Goal: Task Accomplishment & Management: Manage account settings

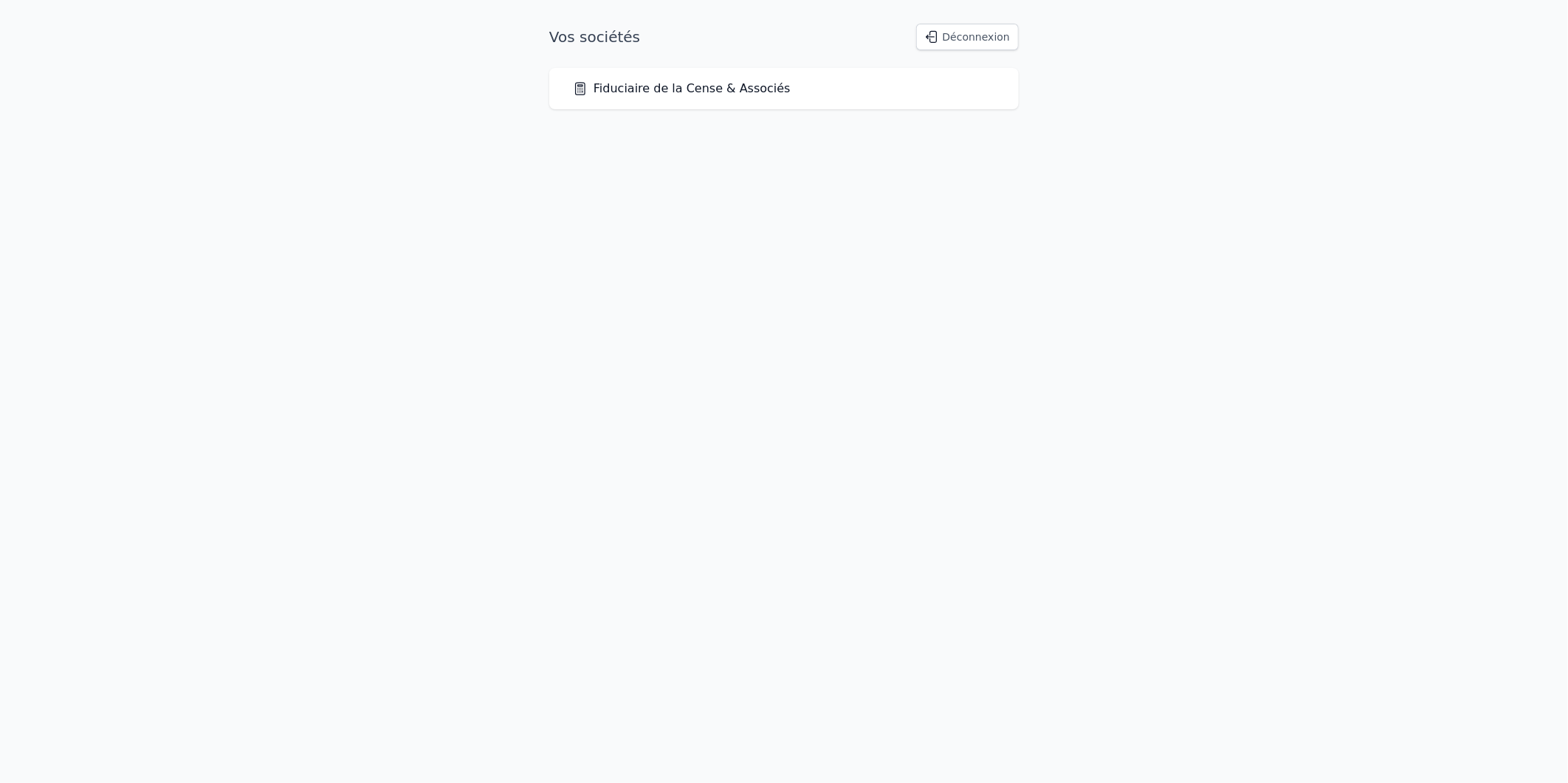
click at [702, 90] on link "Fiduciaire de la Cense & Associés" at bounding box center [682, 88] width 218 height 18
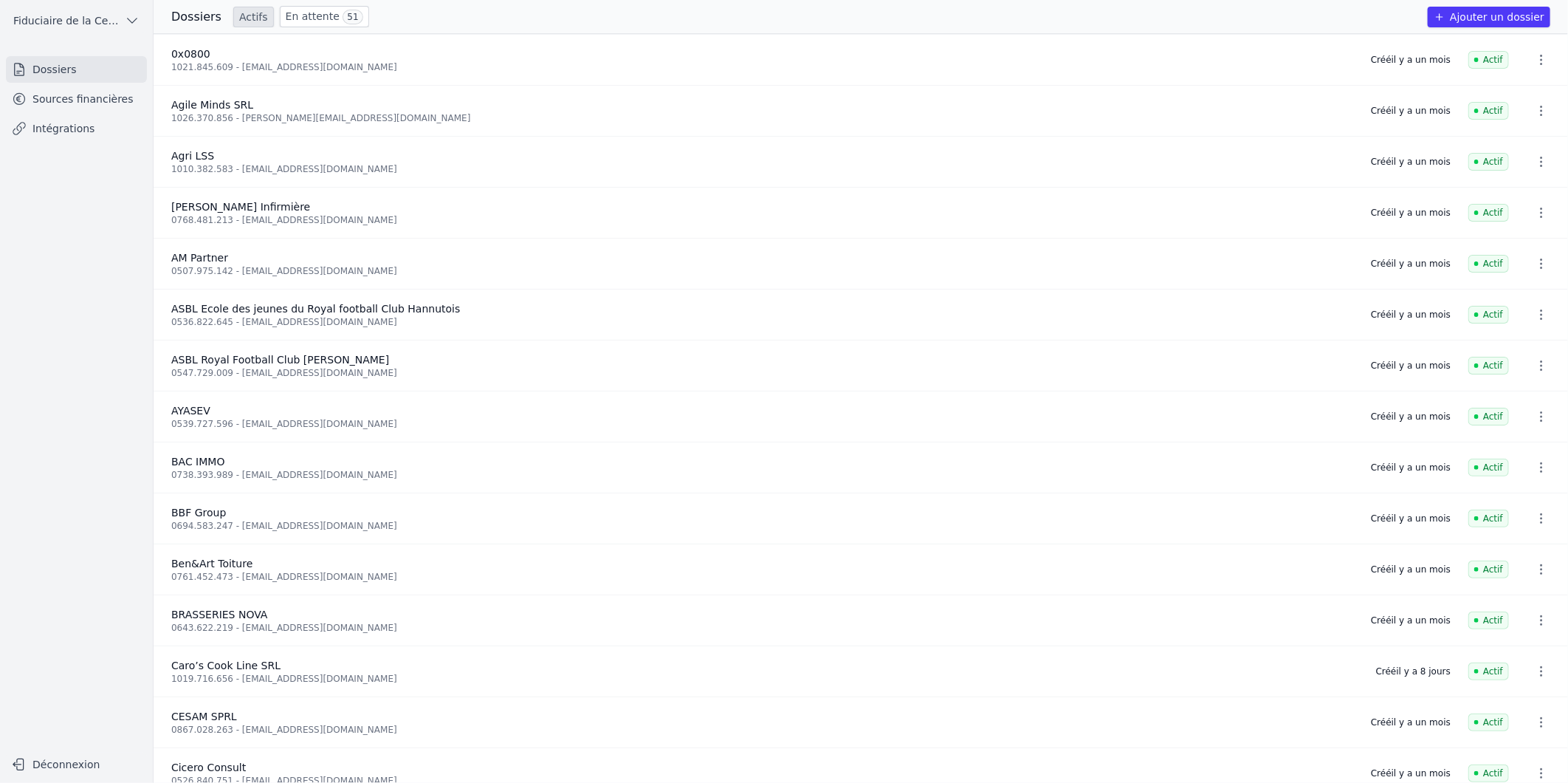
click at [298, 9] on link "En attente 51" at bounding box center [324, 16] width 90 height 21
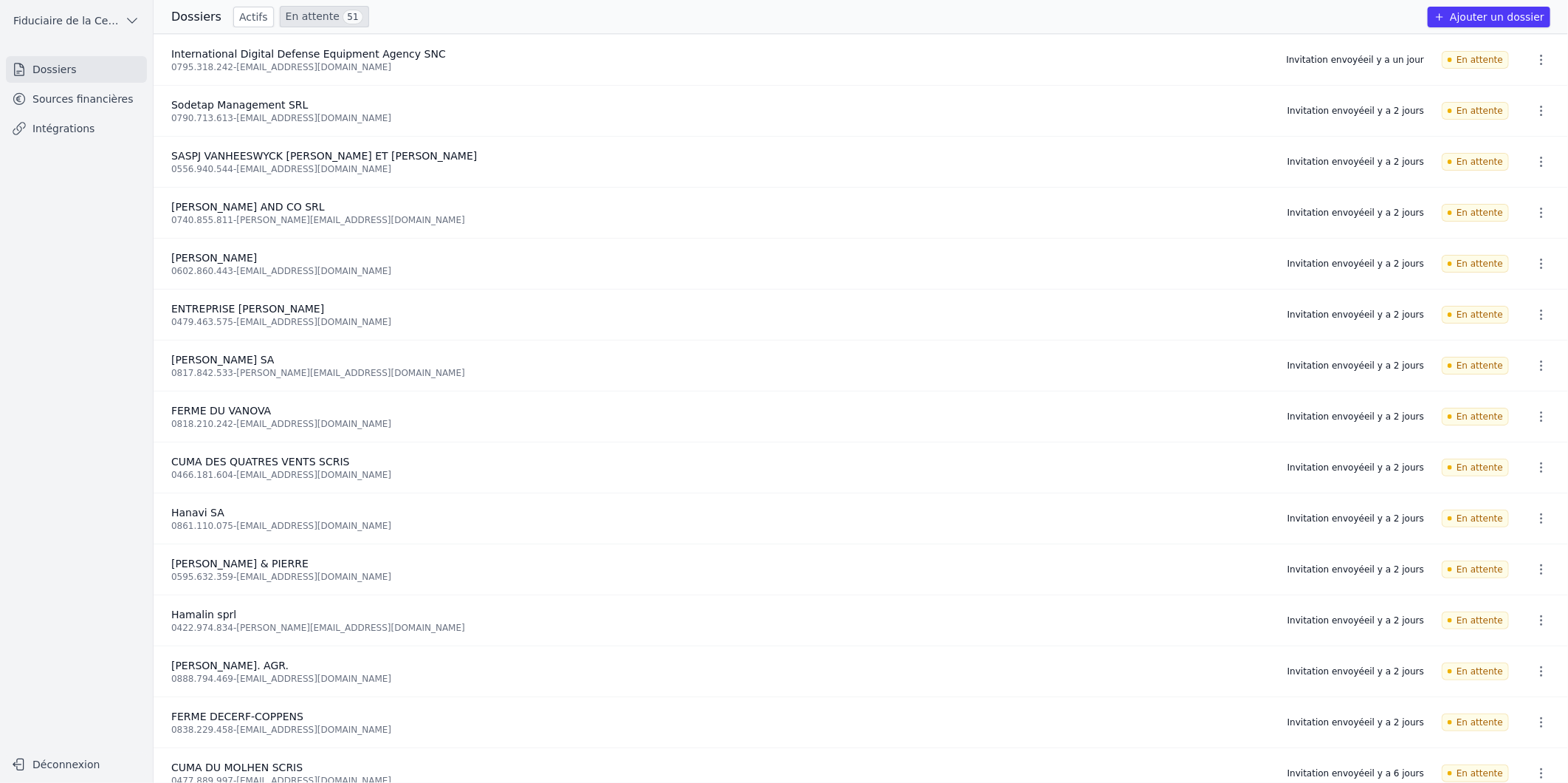
click at [1534, 57] on icon "button" at bounding box center [1541, 60] width 15 height 15
click at [1519, 93] on button "Ré-inviter" at bounding box center [1513, 92] width 92 height 31
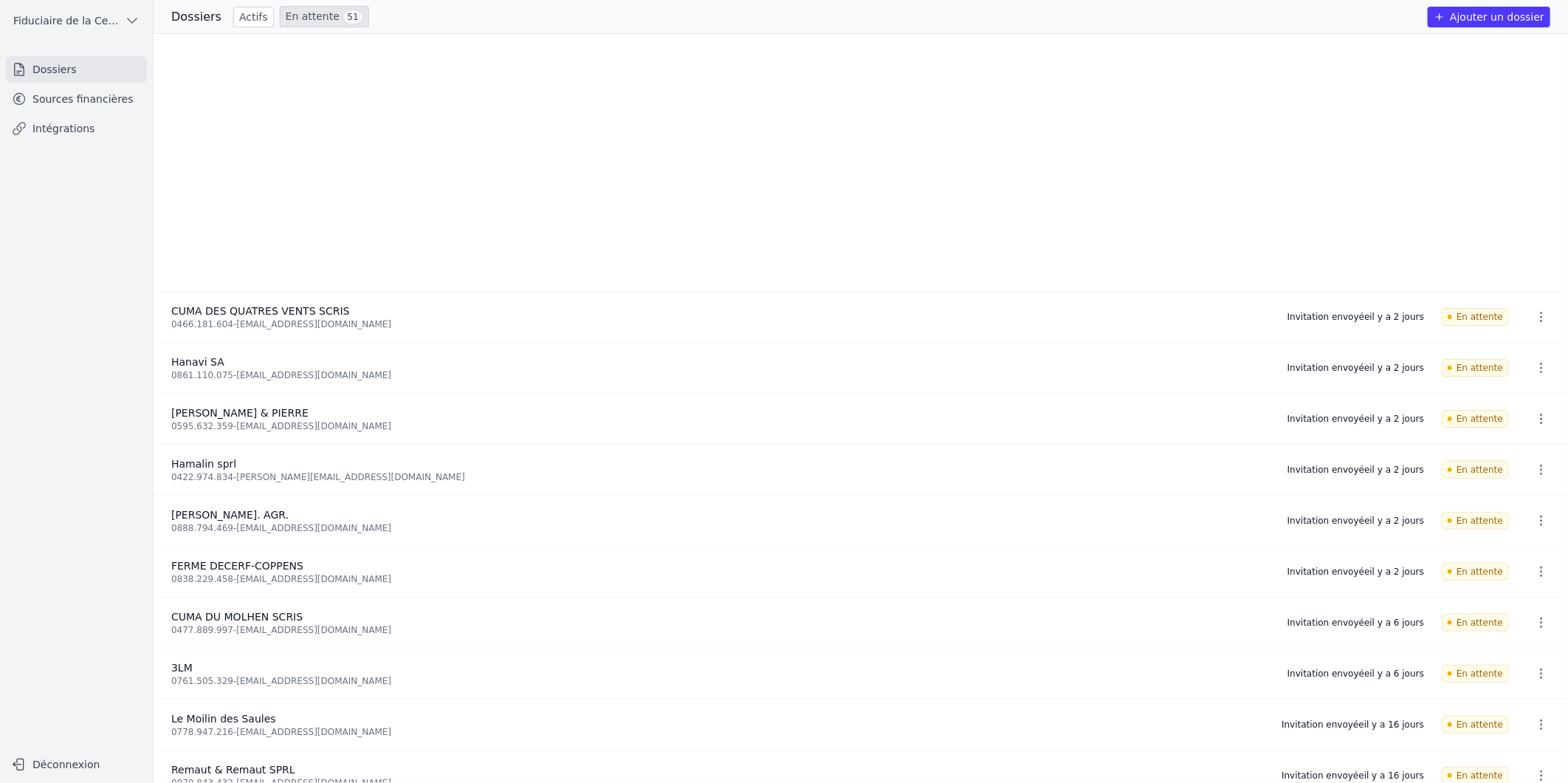
scroll to position [82, 0]
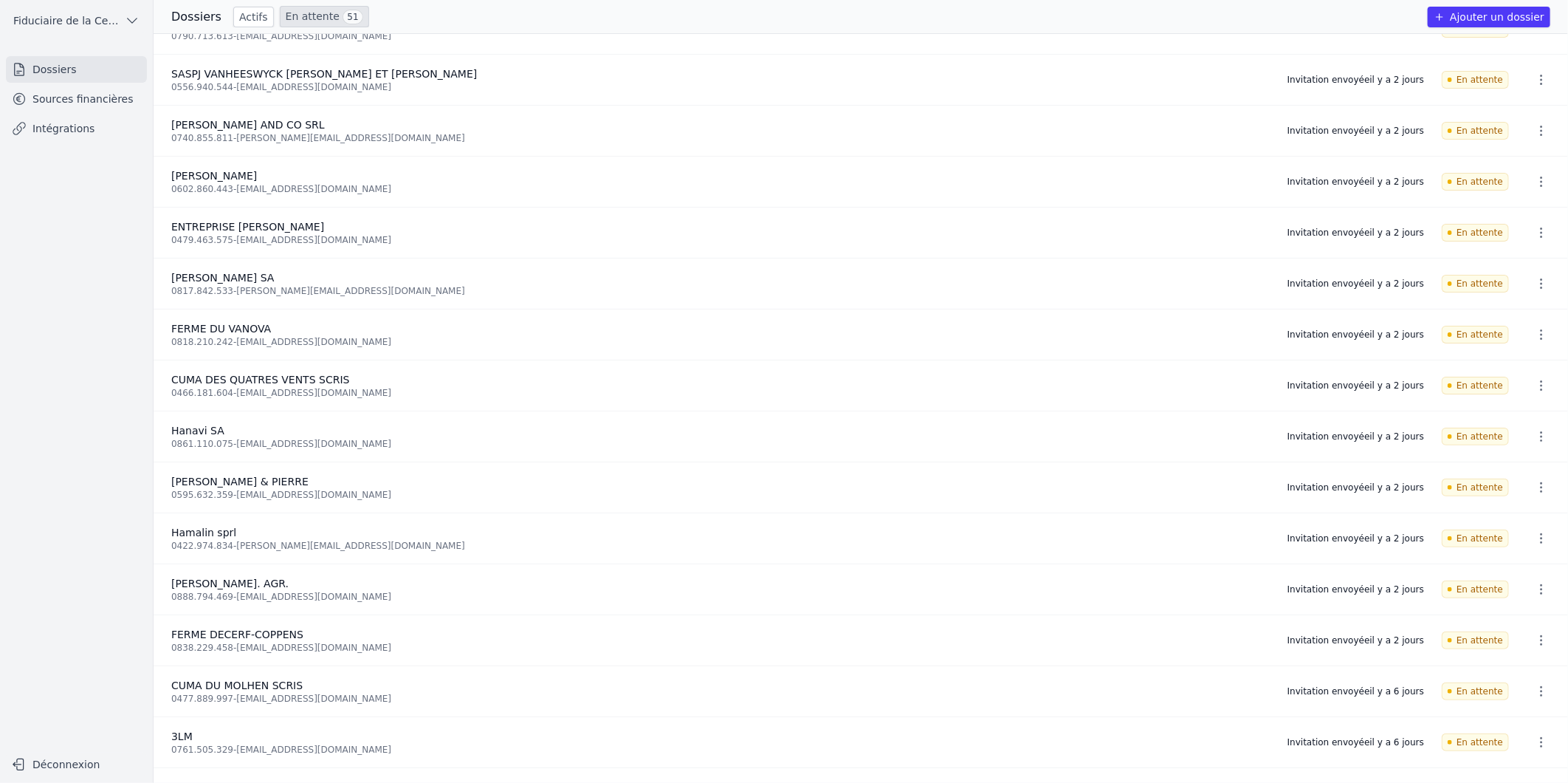
click at [78, 94] on link "Sources financières" at bounding box center [76, 99] width 141 height 27
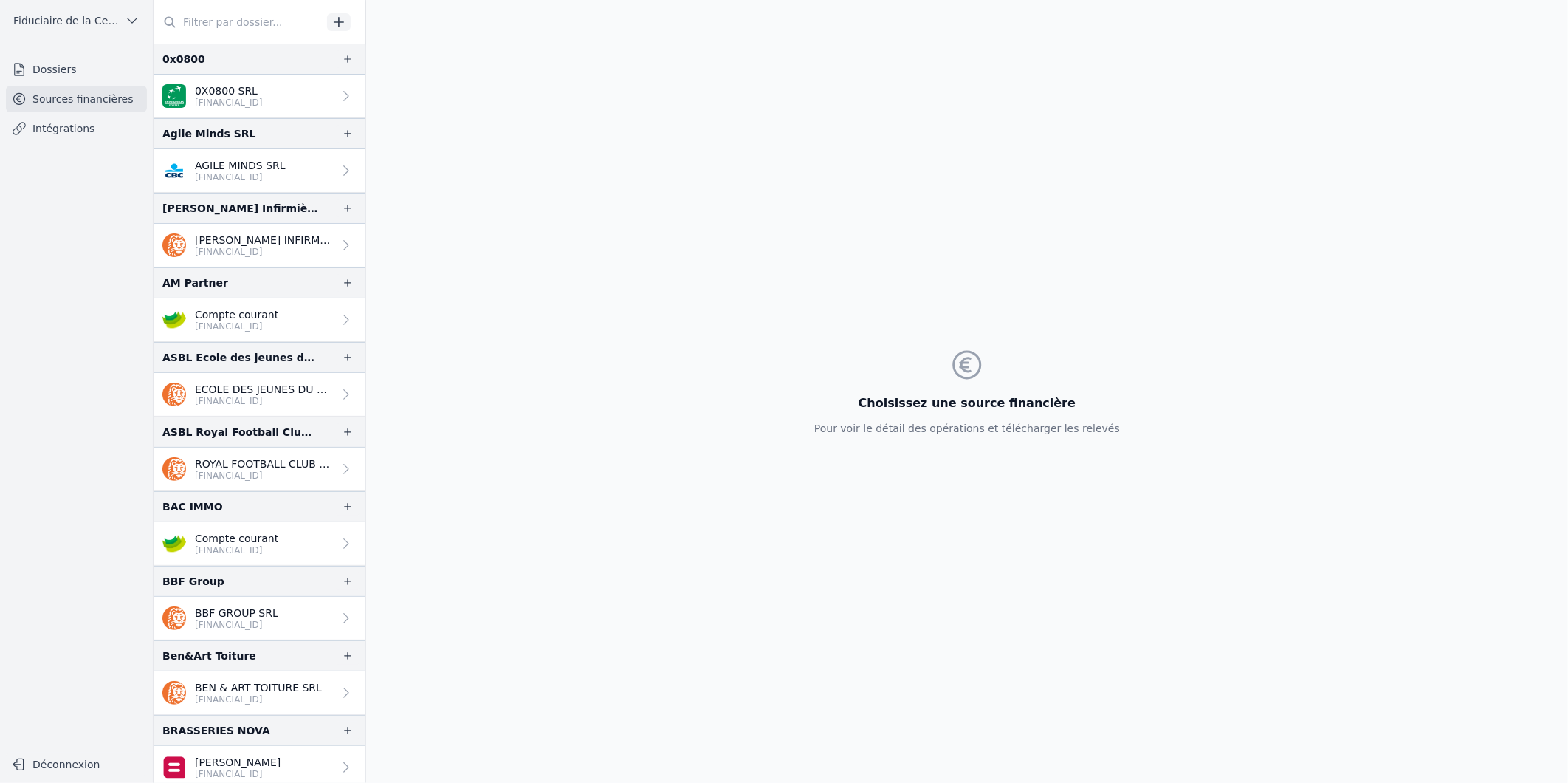
click at [248, 25] on input "text" at bounding box center [237, 22] width 168 height 27
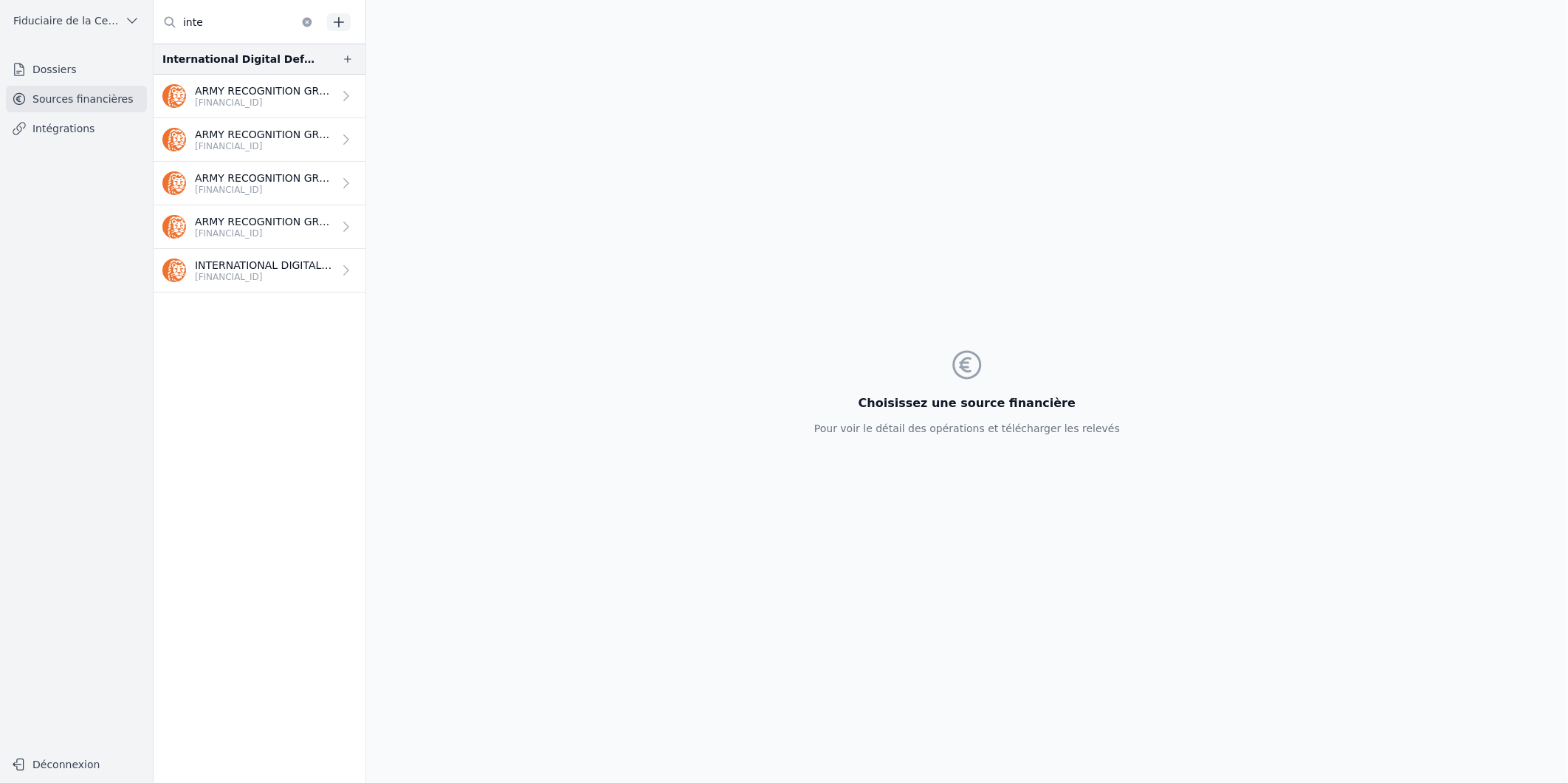
type input "inte"
click at [252, 271] on p "[FINANCIAL_ID]" at bounding box center [263, 276] width 138 height 12
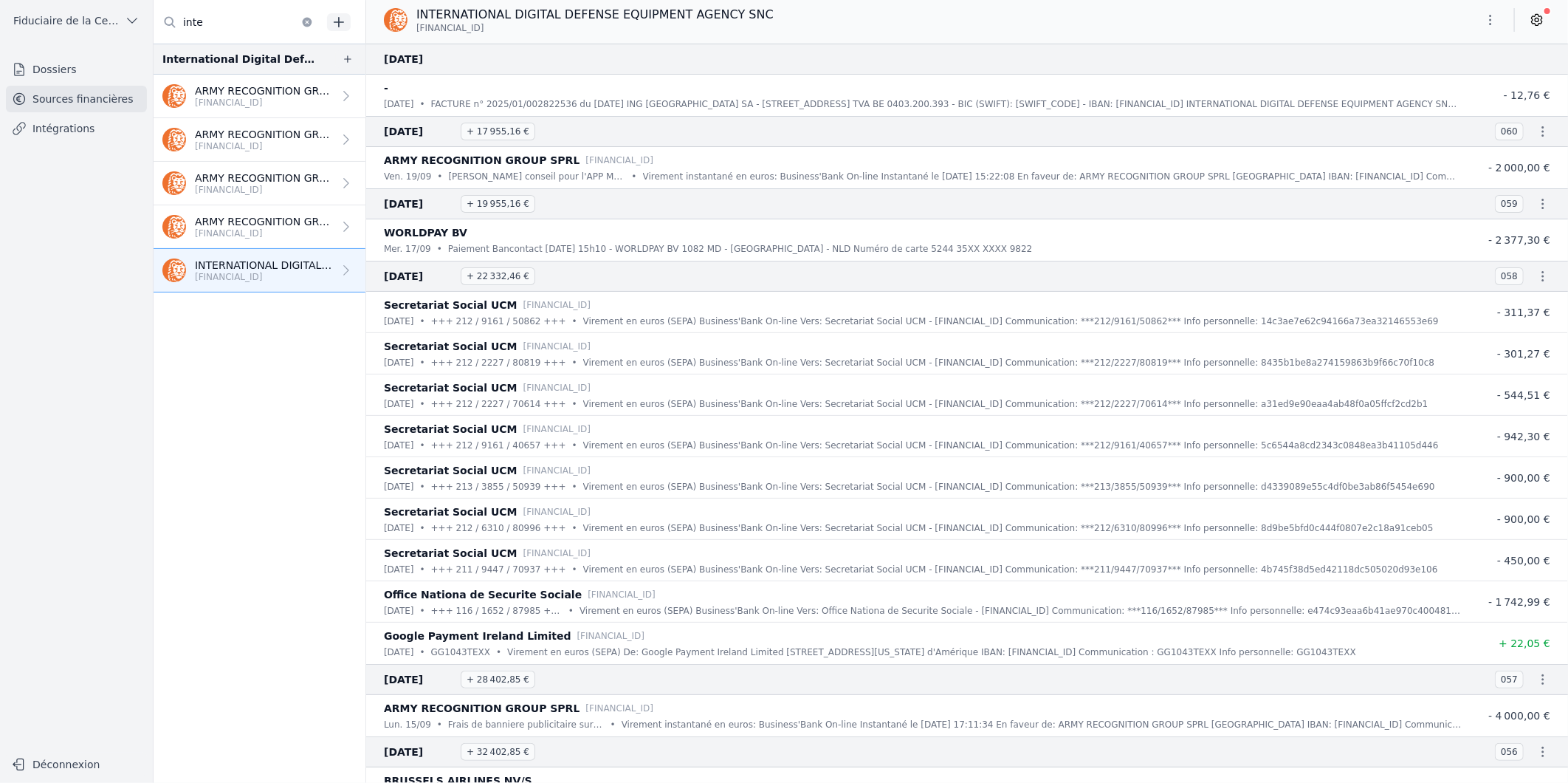
click at [255, 279] on p "[FINANCIAL_ID]" at bounding box center [263, 276] width 138 height 12
click at [310, 255] on link "INTERNATIONAL DIGITAL DEFENSE EQUIPMENT AGENCY SNC [FINANCIAL_ID]" at bounding box center [259, 270] width 212 height 43
click at [1531, 19] on icon at bounding box center [1537, 20] width 15 height 15
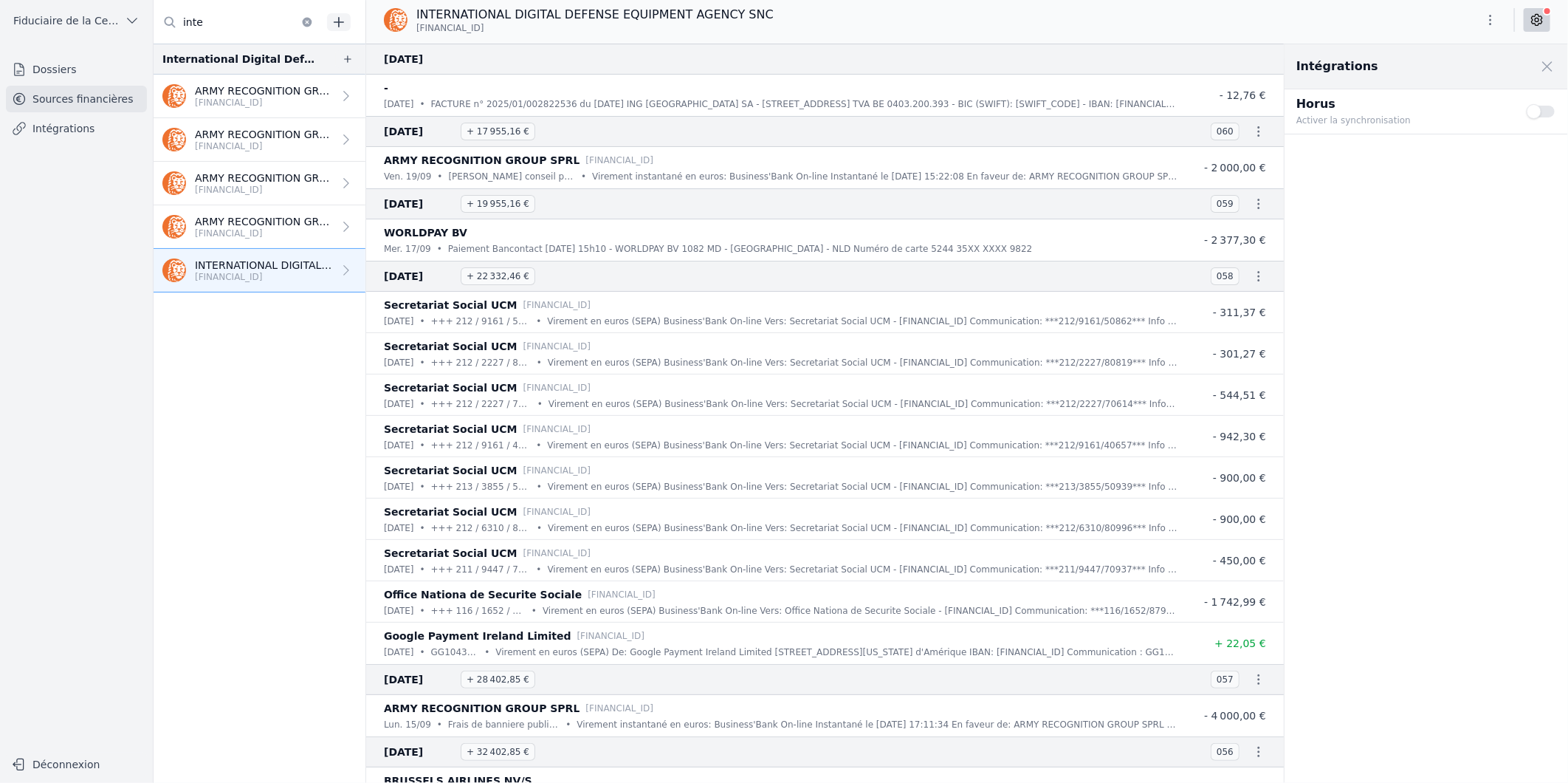
click at [1547, 112] on button "Use setting" at bounding box center [1541, 112] width 30 height 15
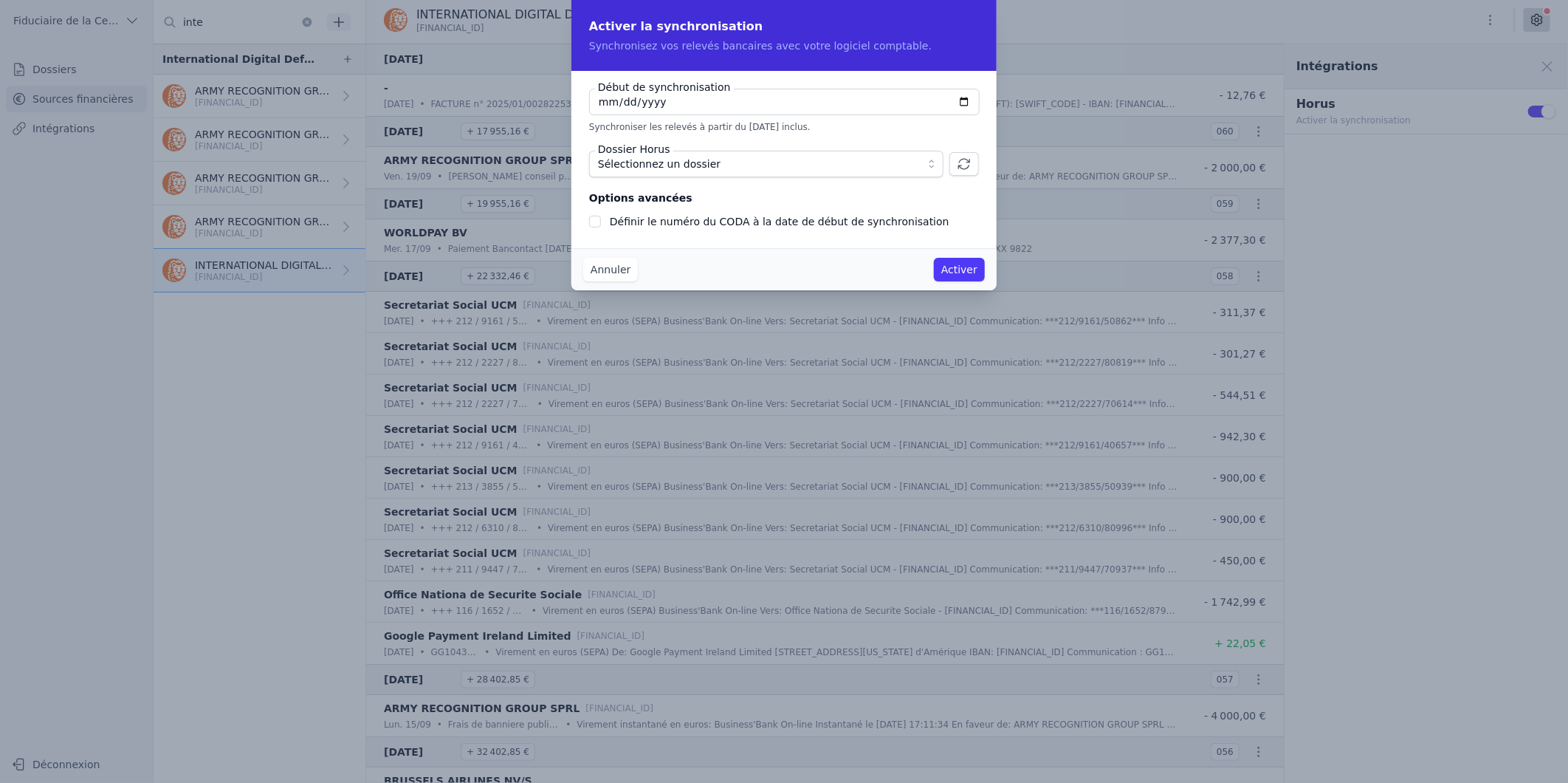
type input "[DATE]"
checkbox input "false"
type input "[DATE]"
click at [893, 167] on span "Sélectionnez un dossier" at bounding box center [756, 164] width 316 height 18
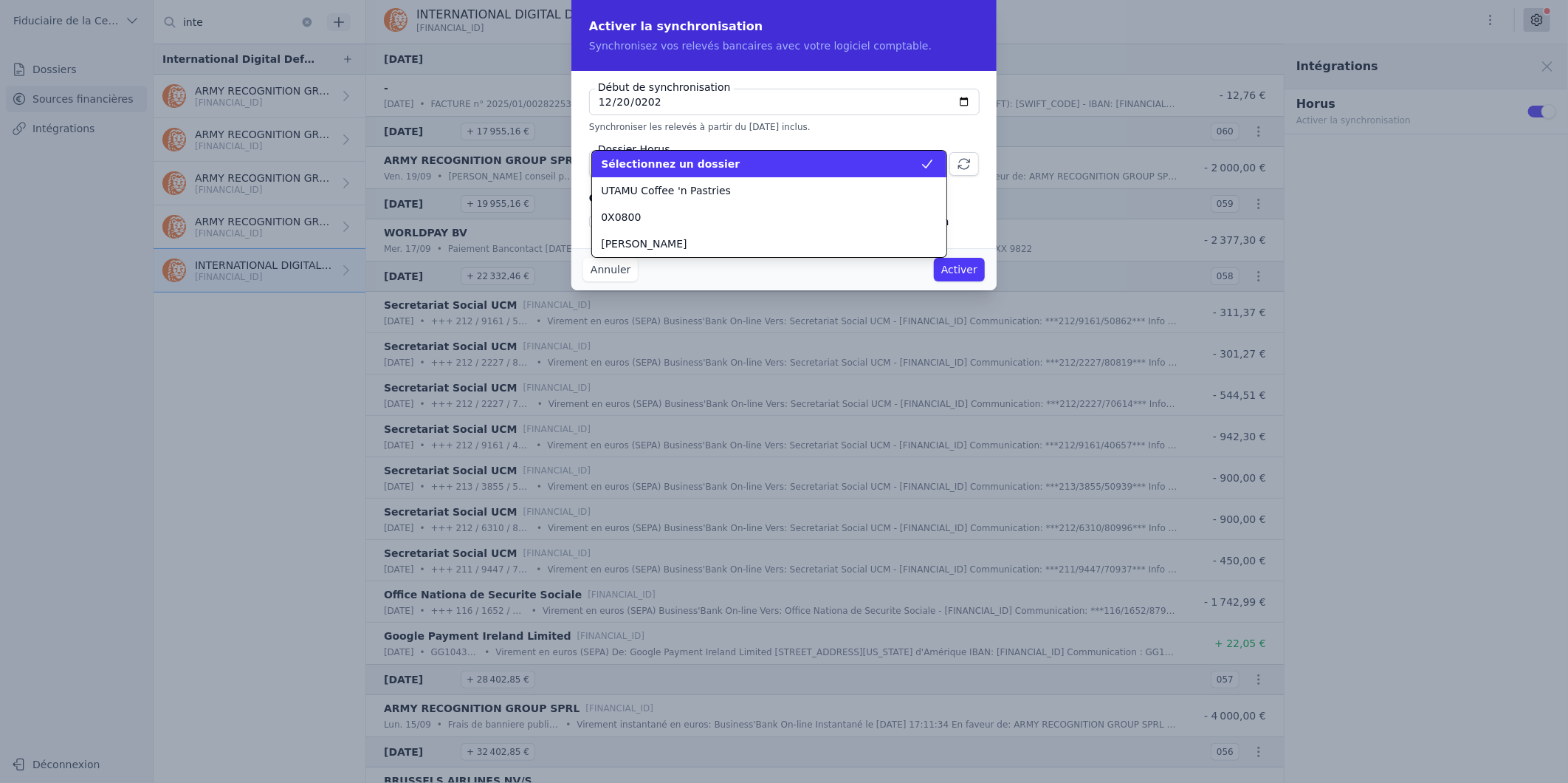
scroll to position [2441, 0]
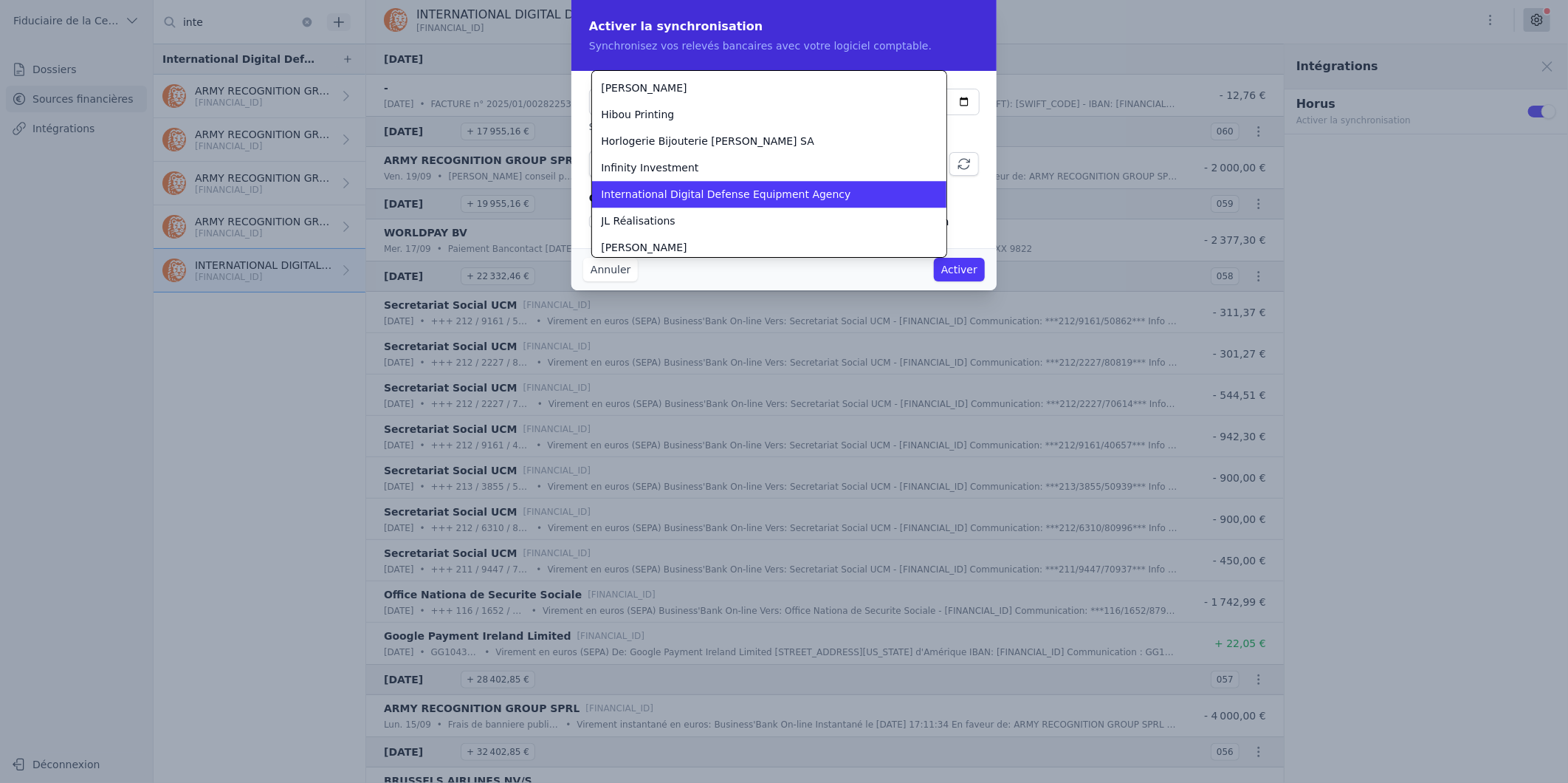
click at [839, 194] on div "International Digital Defense Equipment Agency" at bounding box center [760, 194] width 319 height 15
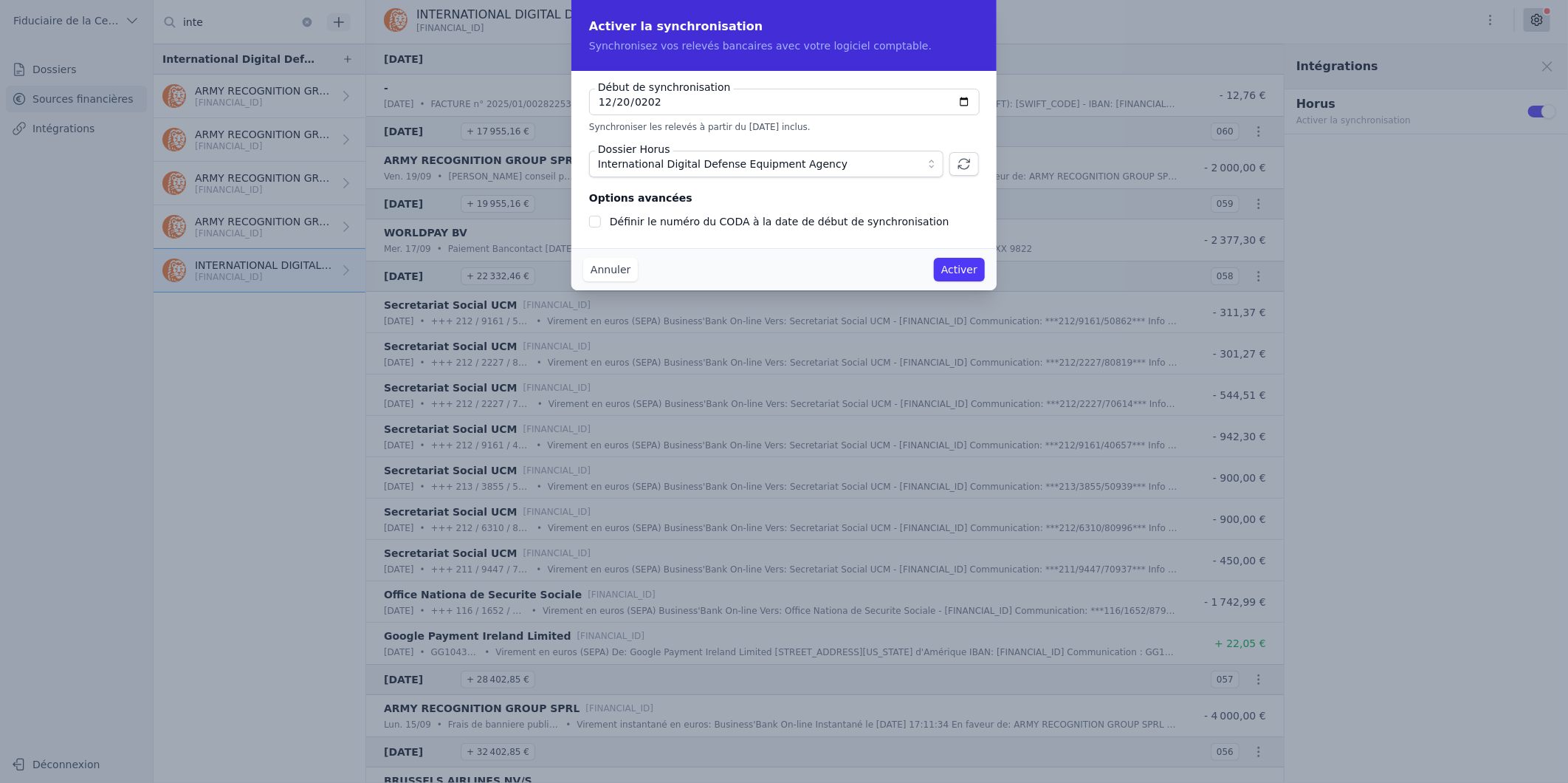
click at [970, 270] on button "Activer" at bounding box center [958, 270] width 51 height 24
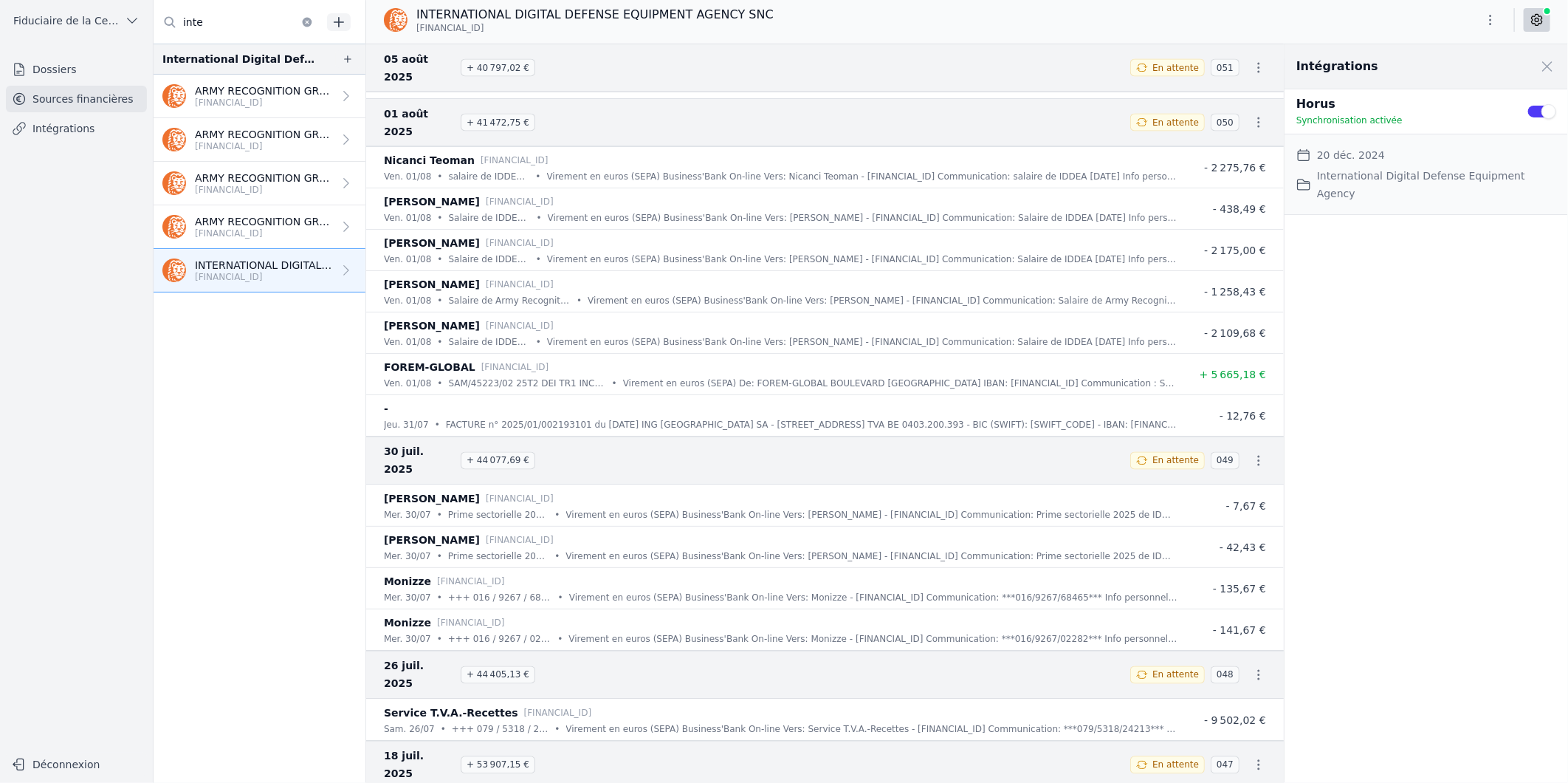
scroll to position [1476, 0]
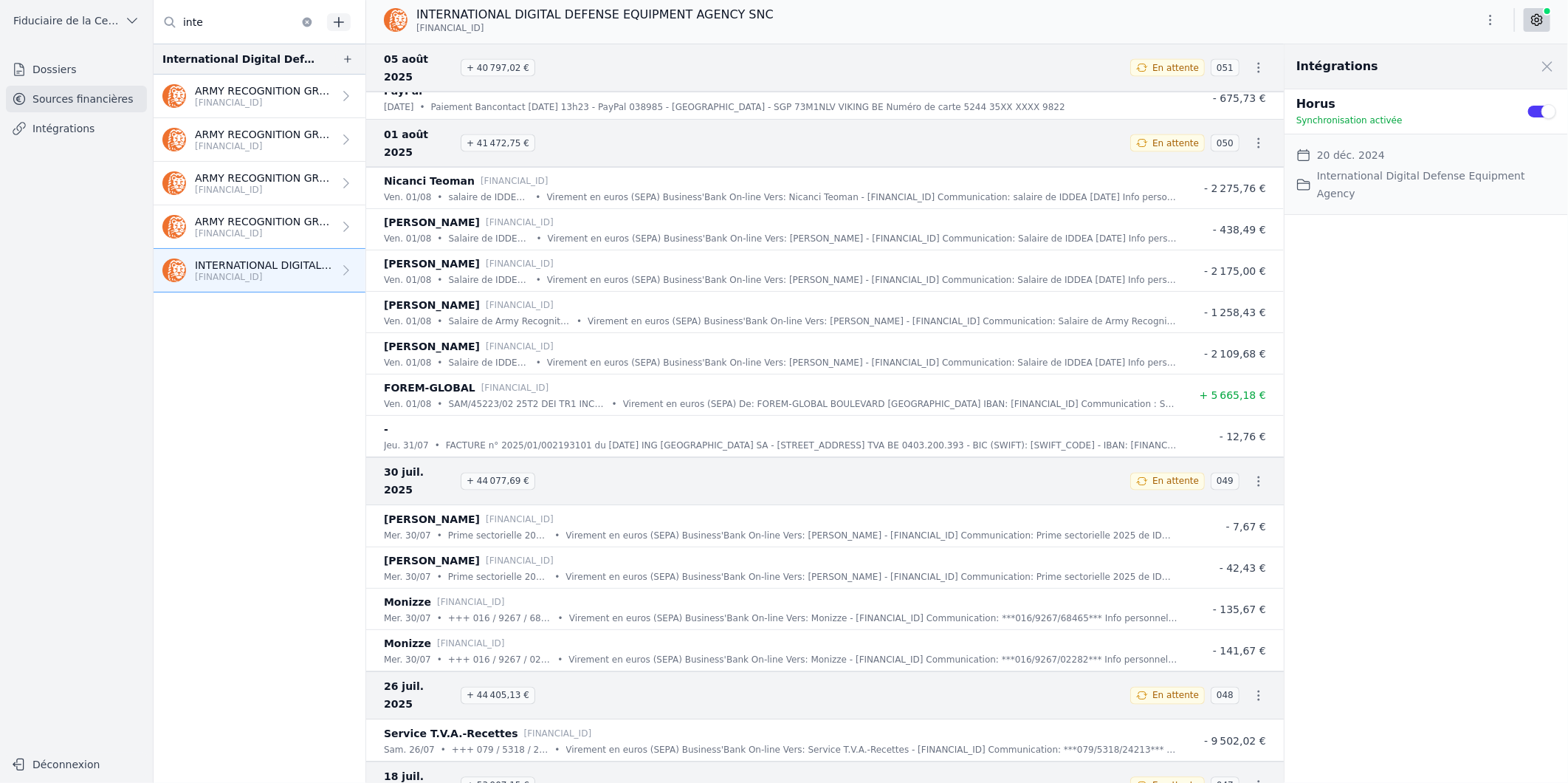
click at [222, 219] on p "ARMY RECOGNITION GROUP SPRL" at bounding box center [263, 222] width 138 height 15
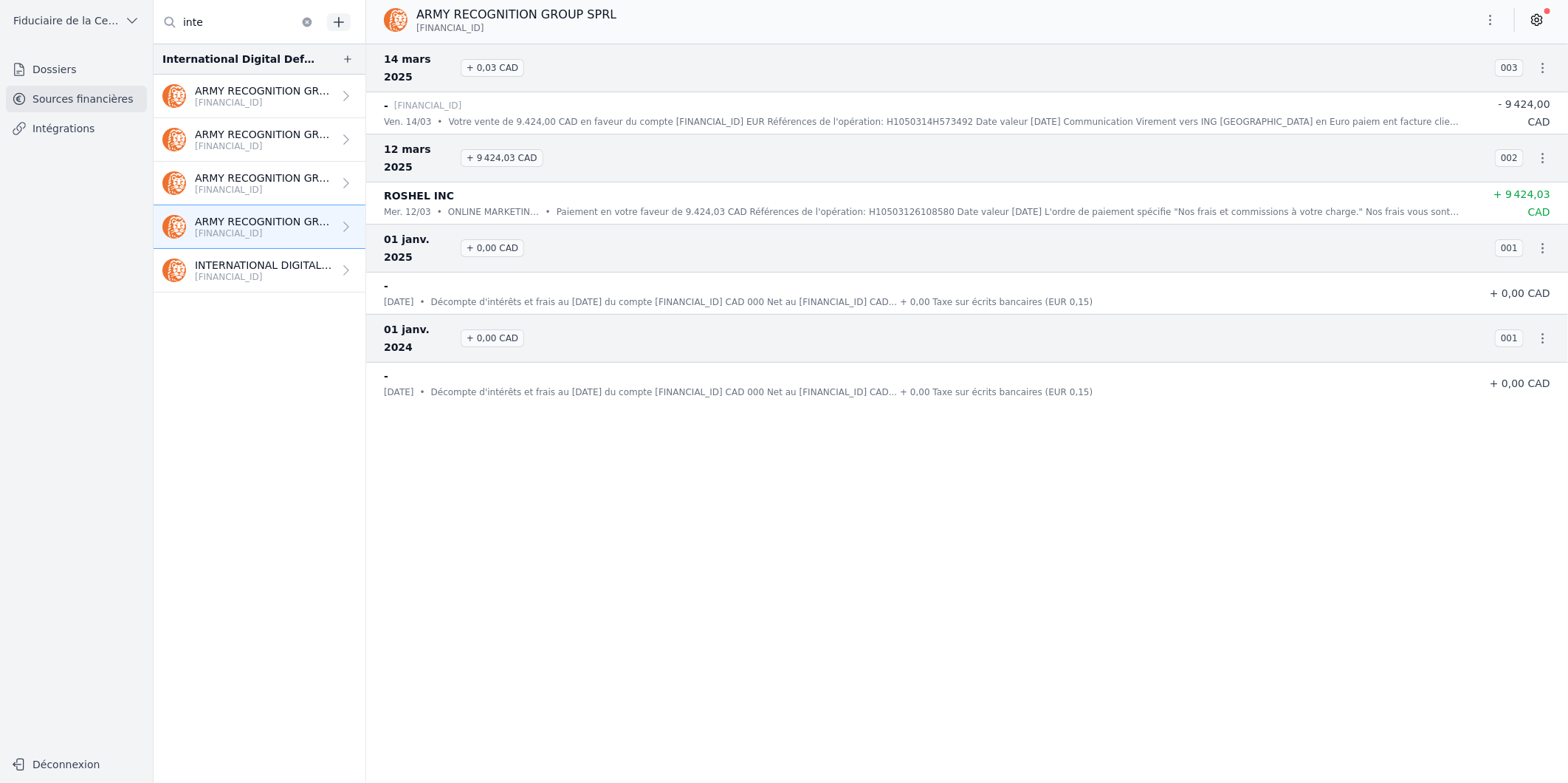
click at [217, 188] on p "[FINANCIAL_ID]" at bounding box center [263, 190] width 138 height 12
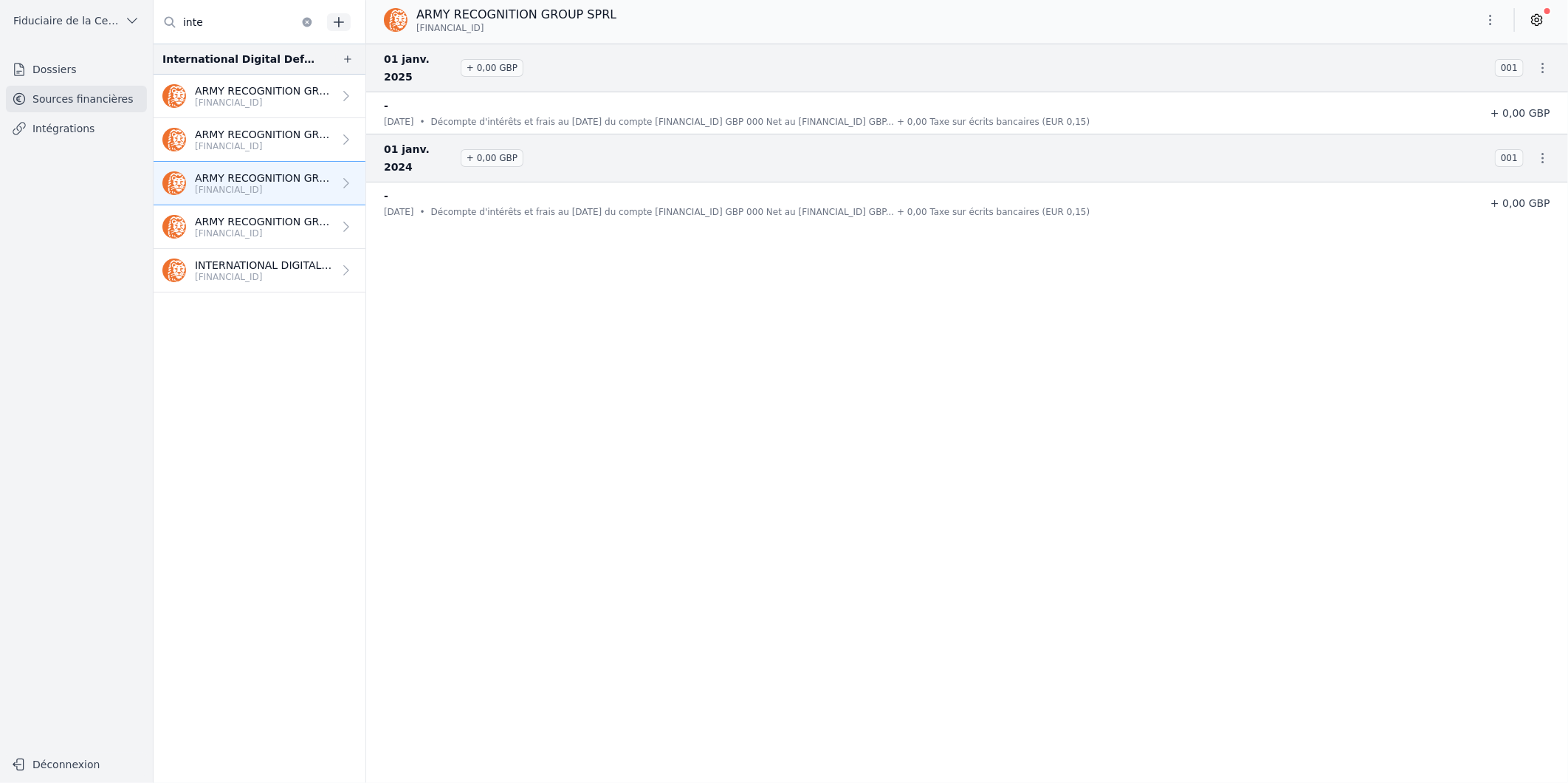
click at [224, 141] on p "[FINANCIAL_ID]" at bounding box center [263, 146] width 138 height 12
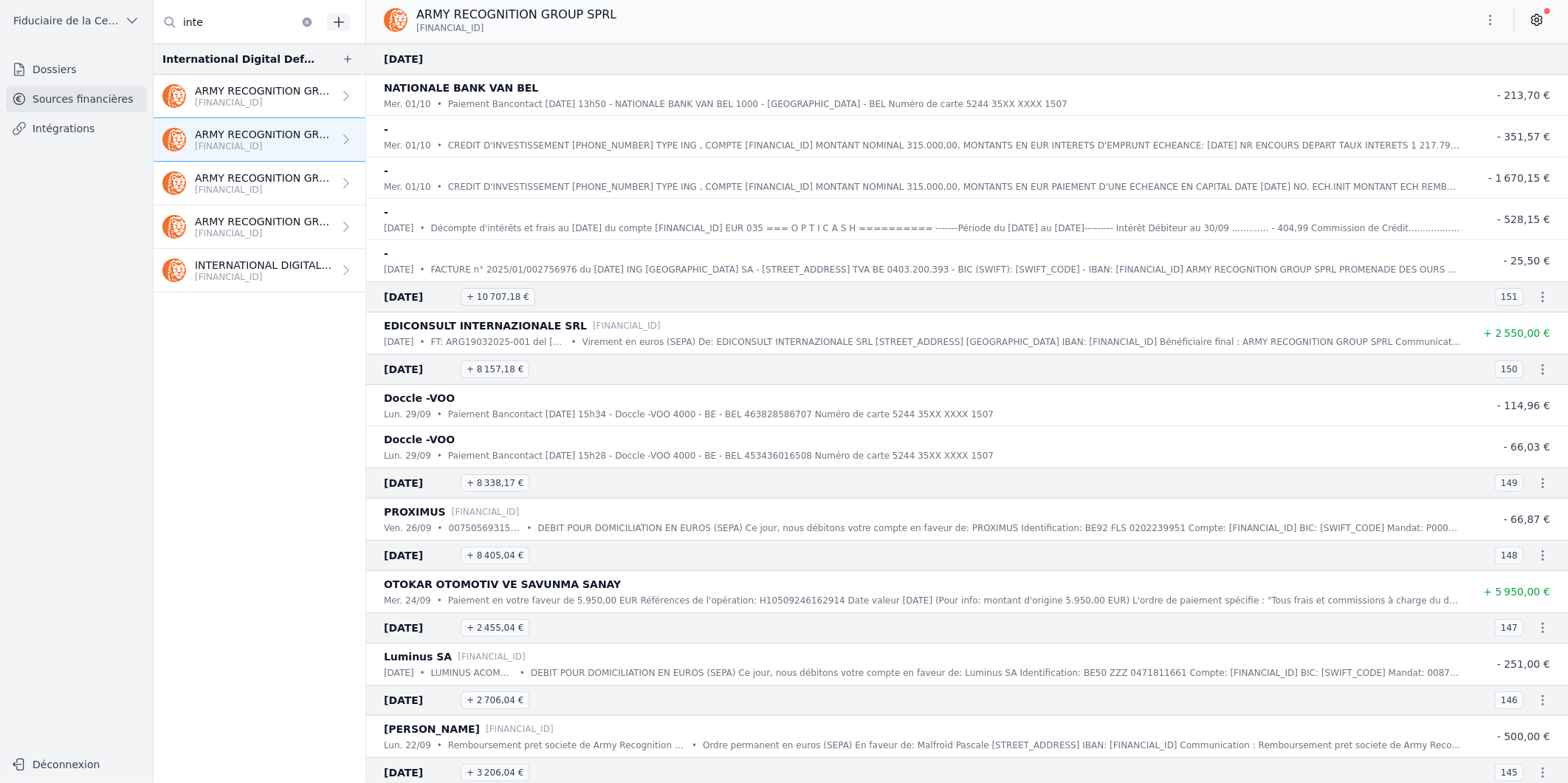
click at [238, 102] on p "[FINANCIAL_ID]" at bounding box center [263, 103] width 138 height 12
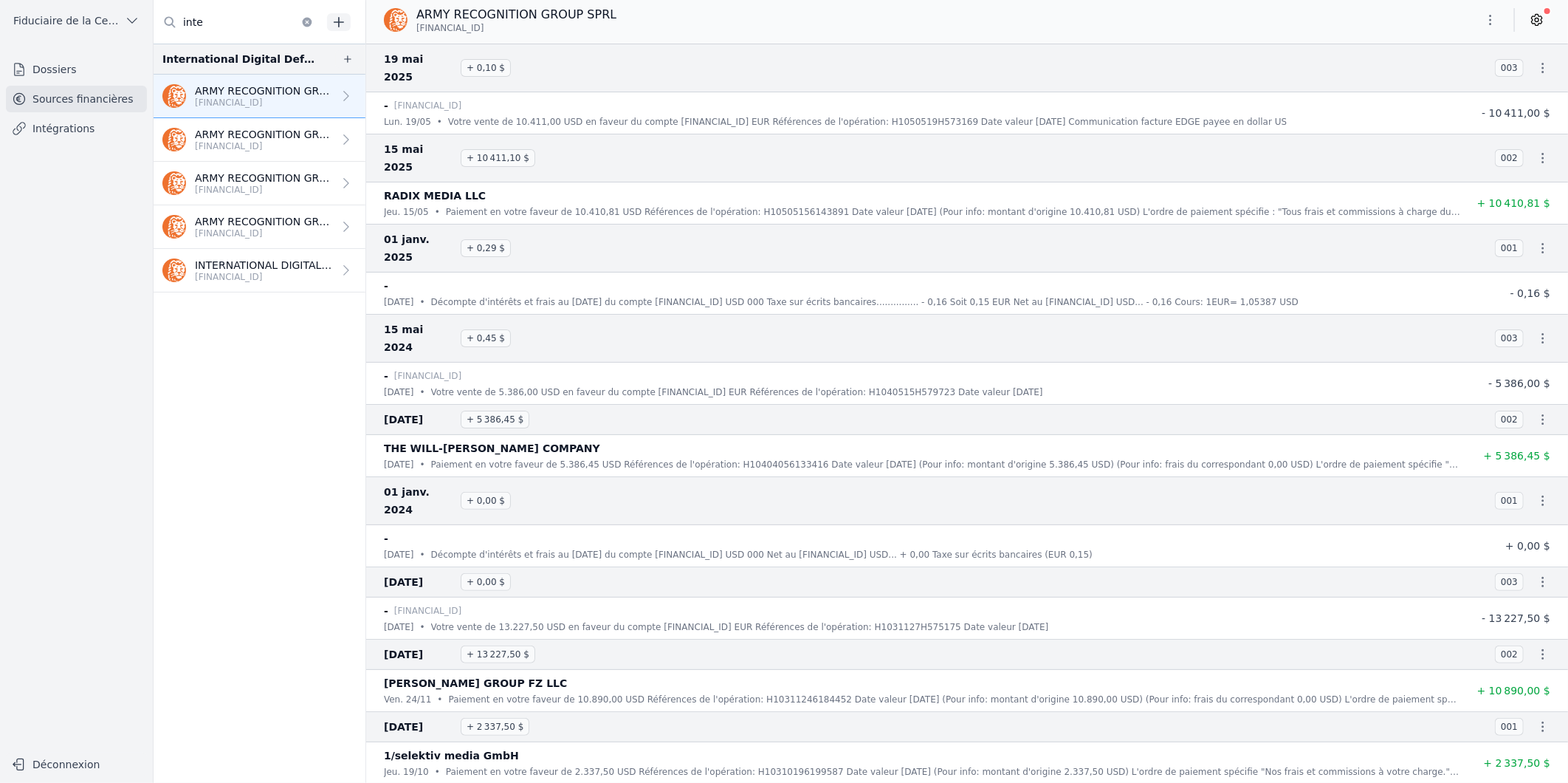
click at [282, 144] on p "[FINANCIAL_ID]" at bounding box center [263, 146] width 138 height 12
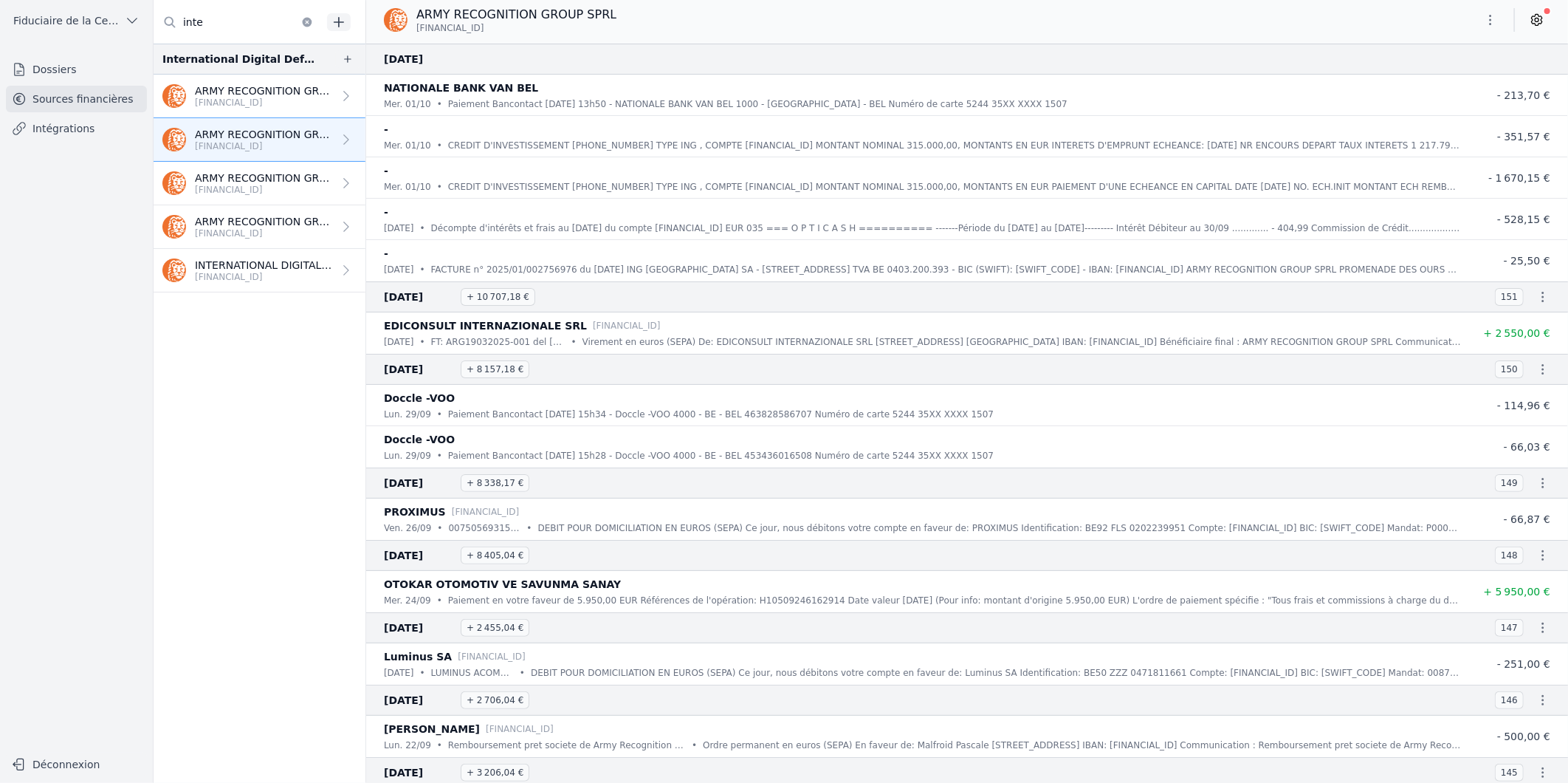
click at [272, 177] on p "ARMY RECOGNITION GROUP SPRL" at bounding box center [263, 178] width 138 height 15
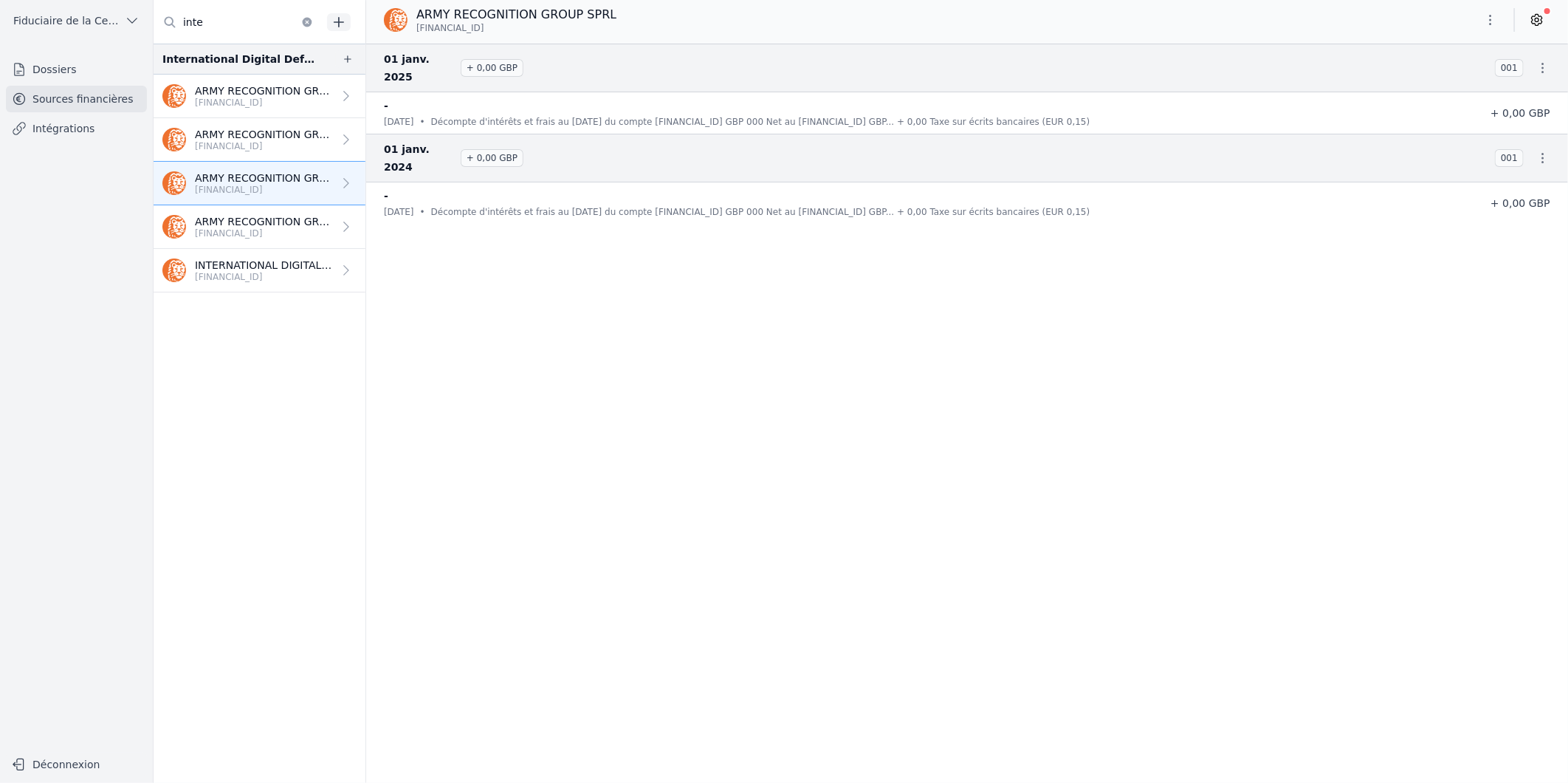
click at [266, 207] on link "ARMY RECOGNITION GROUP SPRL [FINANCIAL_ID]" at bounding box center [259, 226] width 212 height 43
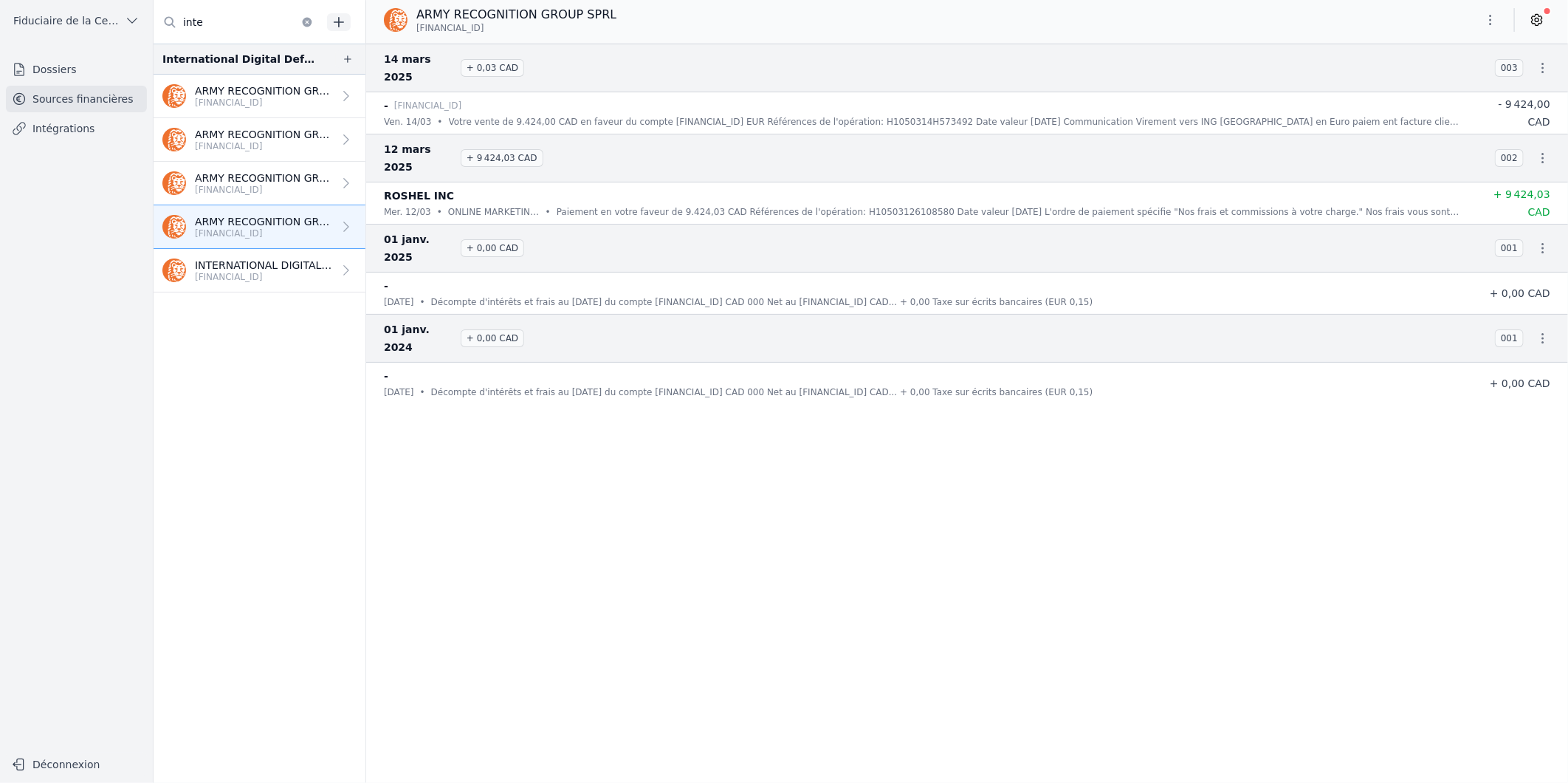
click at [246, 272] on p "[FINANCIAL_ID]" at bounding box center [263, 276] width 138 height 12
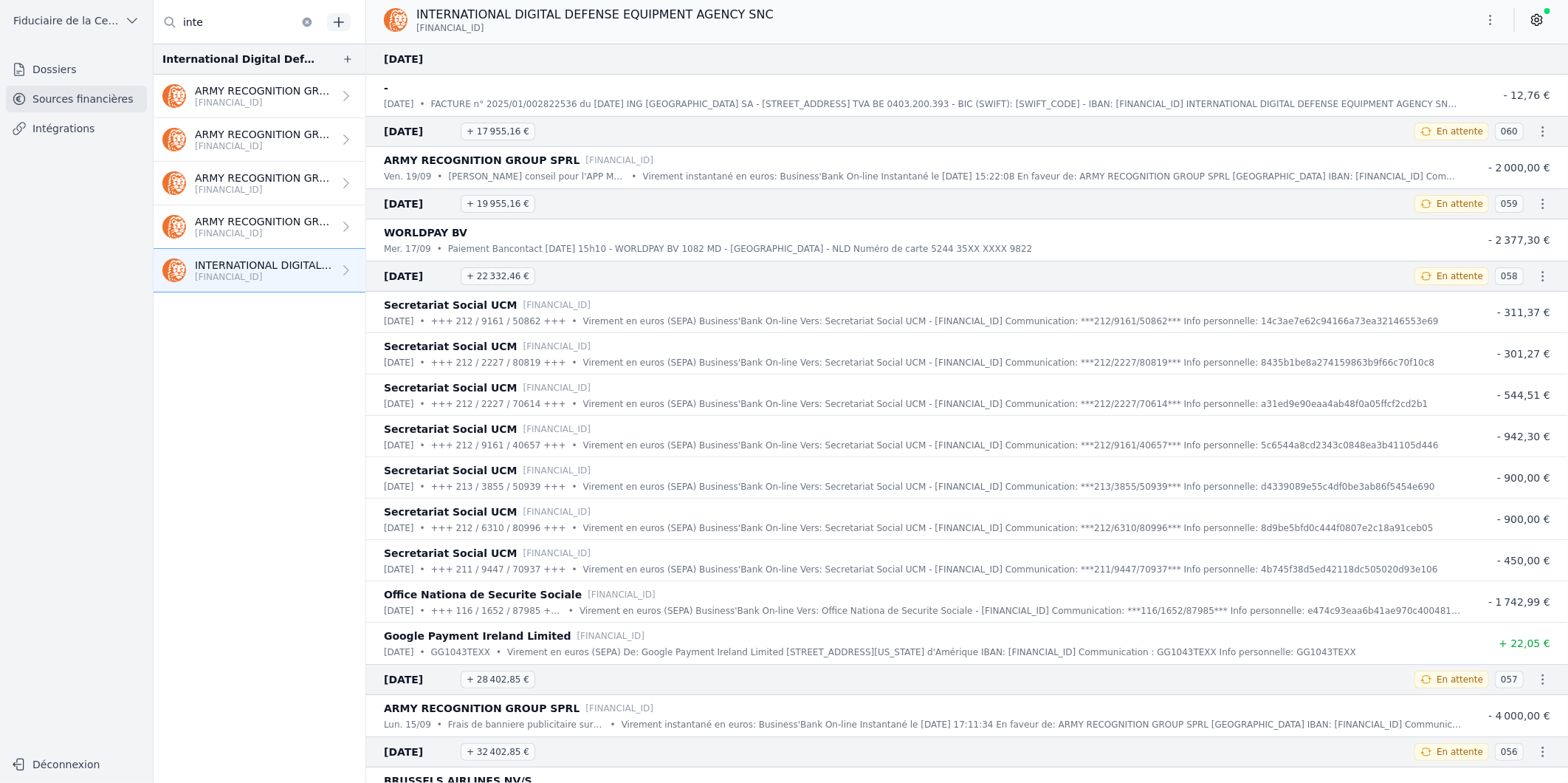
click at [212, 233] on p "[FINANCIAL_ID]" at bounding box center [263, 233] width 138 height 12
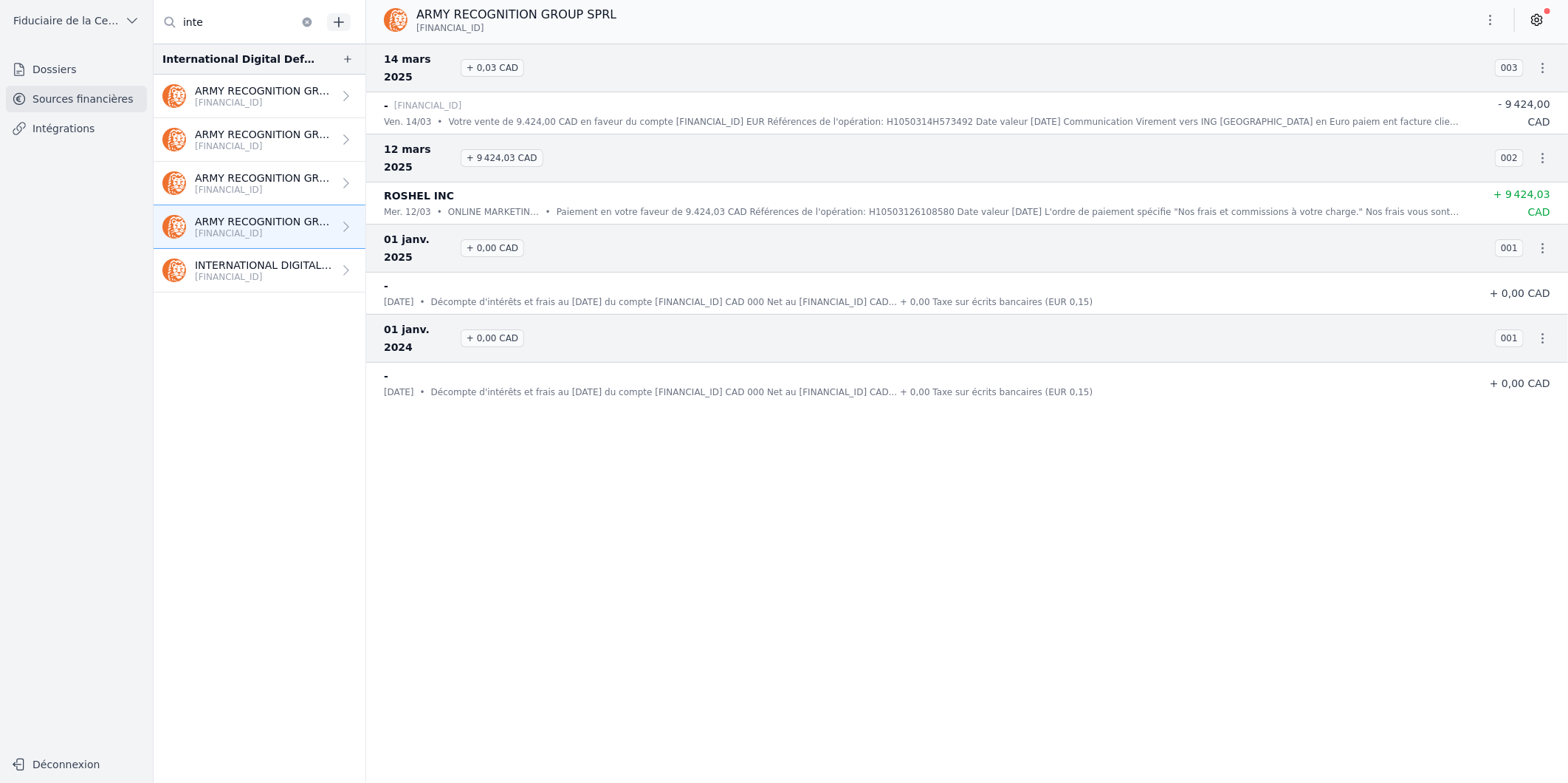
click at [238, 180] on p "ARMY RECOGNITION GROUP SPRL" at bounding box center [263, 178] width 138 height 15
